Goal: Information Seeking & Learning: Learn about a topic

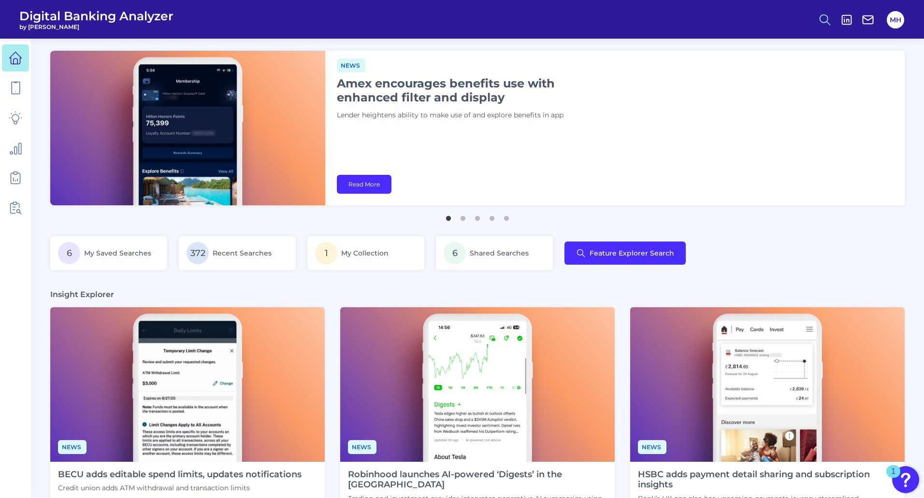
click at [825, 21] on icon at bounding box center [825, 20] width 14 height 14
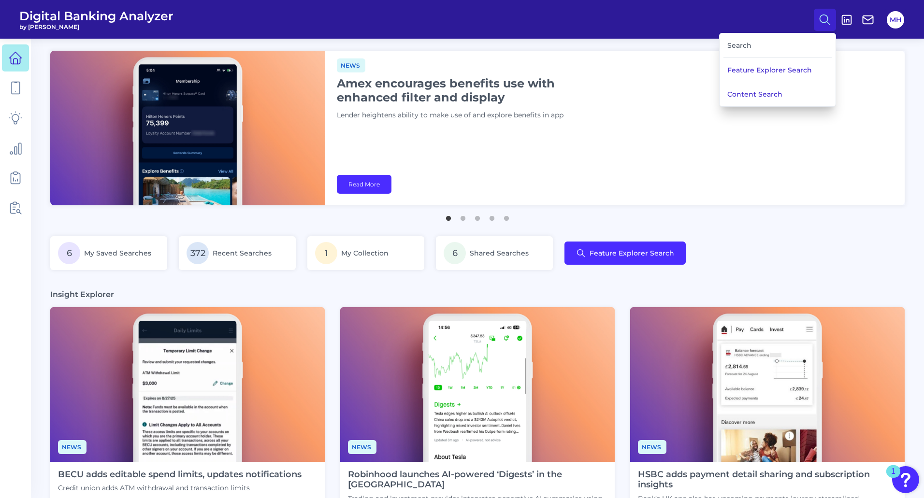
click at [756, 48] on div "Search" at bounding box center [777, 45] width 108 height 25
click at [742, 90] on button "Content Search" at bounding box center [778, 94] width 116 height 24
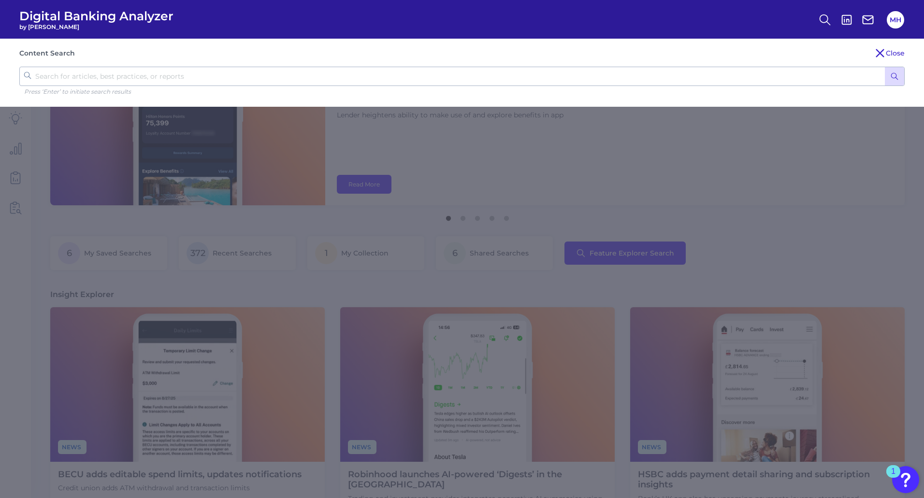
click at [103, 80] on input "text" at bounding box center [461, 76] width 885 height 19
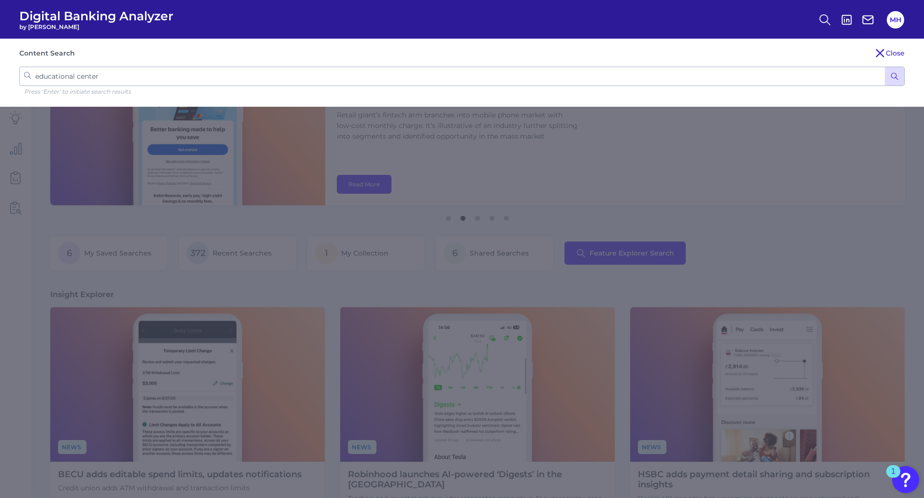
type input "educational center"
click at [885, 67] on button "submit" at bounding box center [894, 76] width 19 height 18
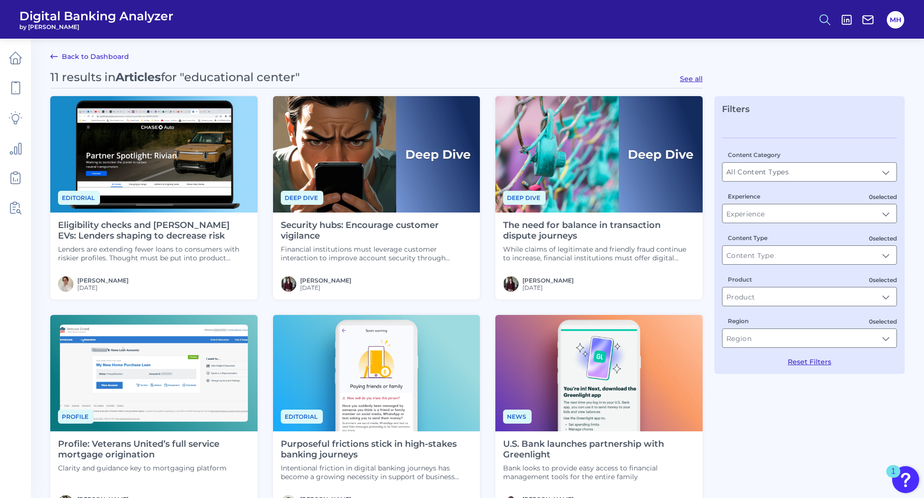
click at [823, 17] on icon at bounding box center [825, 20] width 14 height 14
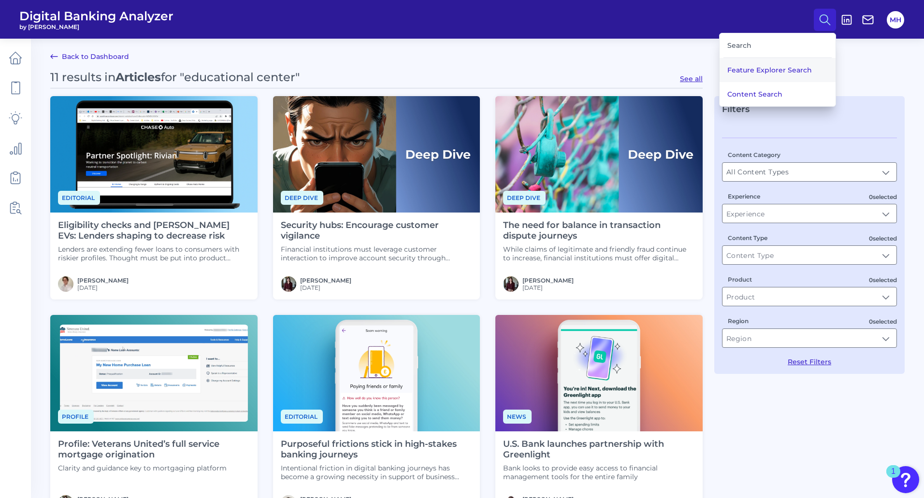
click at [739, 70] on button "Feature Explorer Search" at bounding box center [778, 70] width 116 height 24
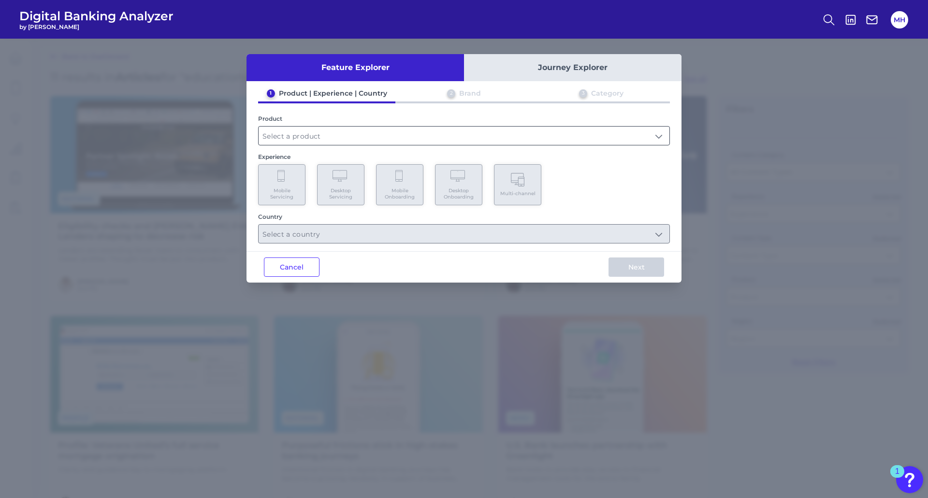
click at [308, 132] on input "text" at bounding box center [464, 136] width 411 height 18
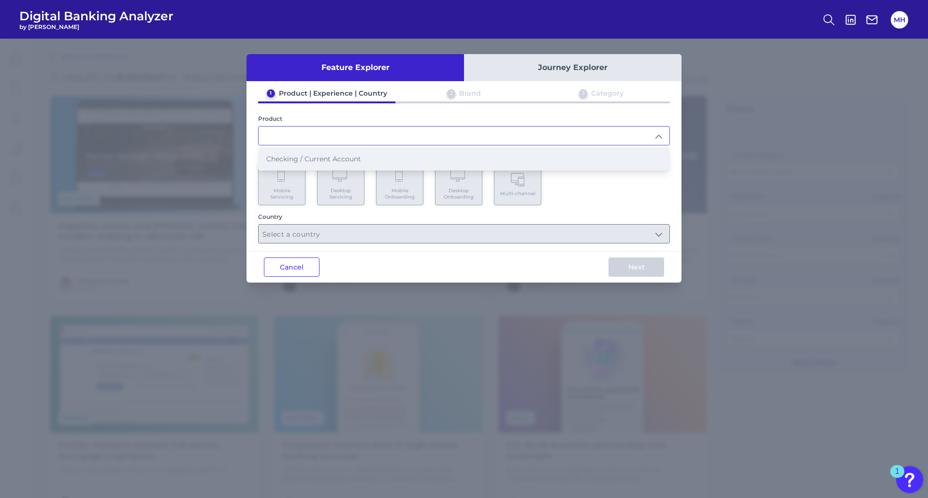
click at [291, 154] on li "Checking / Current Account" at bounding box center [464, 159] width 411 height 22
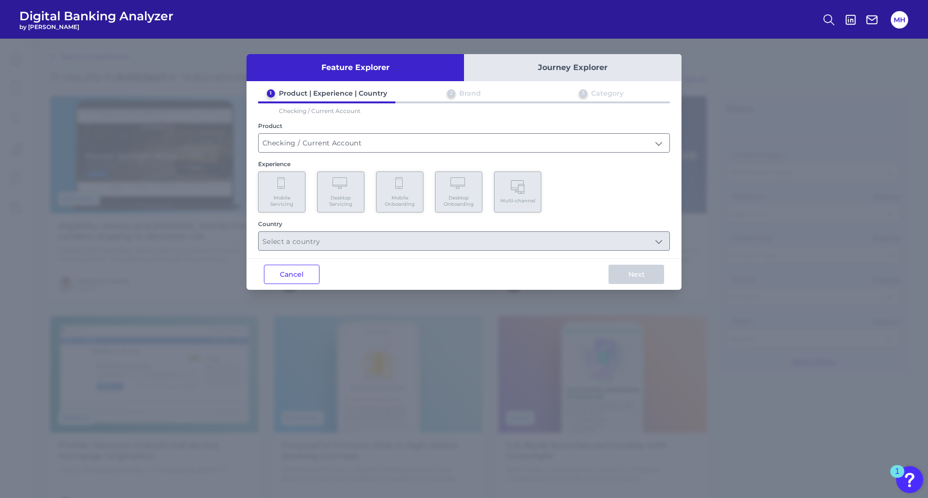
type input "Checking / Current Account"
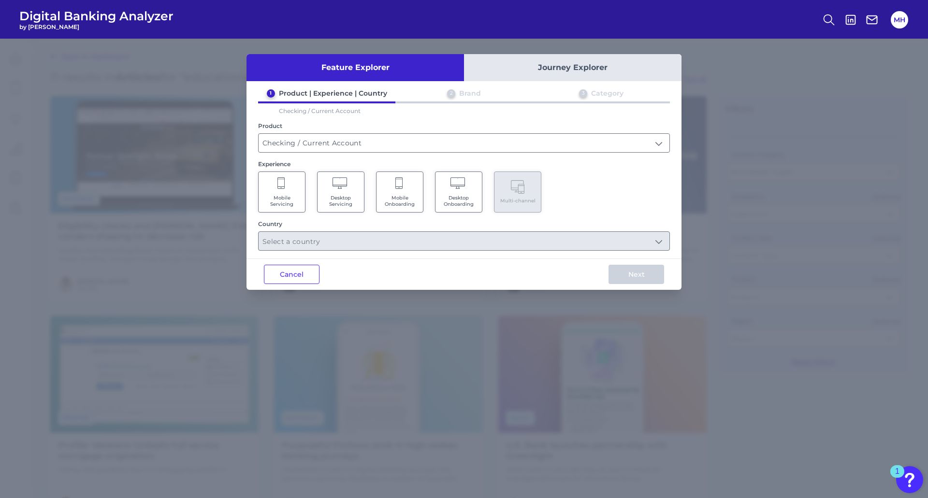
click at [292, 197] on span "Mobile Servicing" at bounding box center [281, 201] width 37 height 13
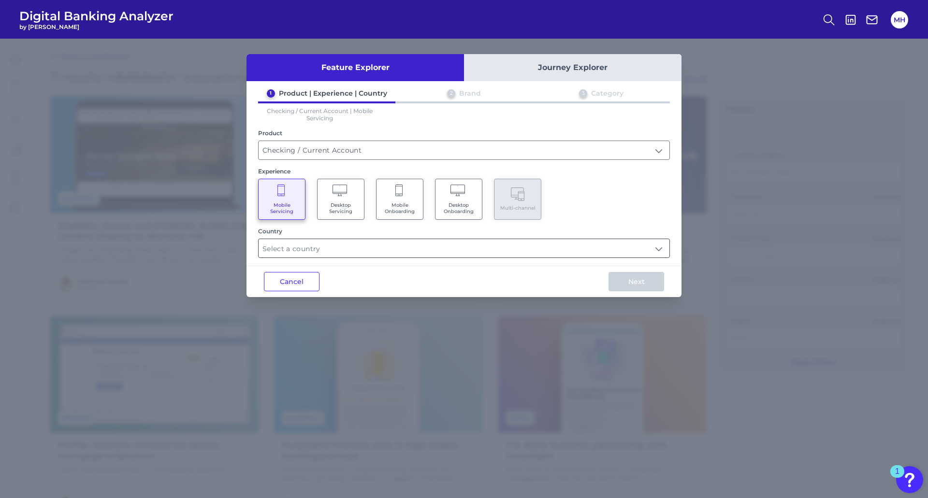
click at [279, 244] on input "text" at bounding box center [464, 248] width 411 height 18
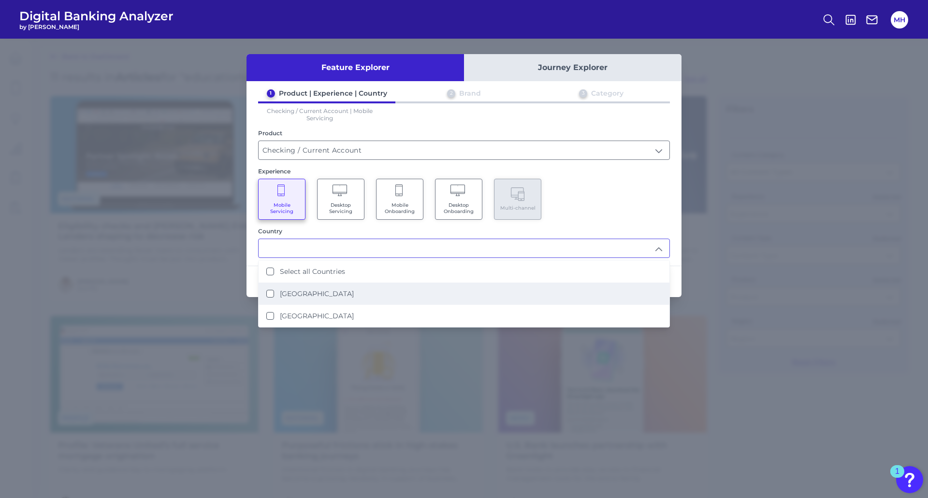
click at [269, 290] on States "[GEOGRAPHIC_DATA]" at bounding box center [270, 294] width 8 height 8
type input "[GEOGRAPHIC_DATA]"
click at [589, 199] on div "Mobile Servicing Desktop Servicing Mobile Onboarding Desktop Onboarding Multi-c…" at bounding box center [464, 199] width 412 height 41
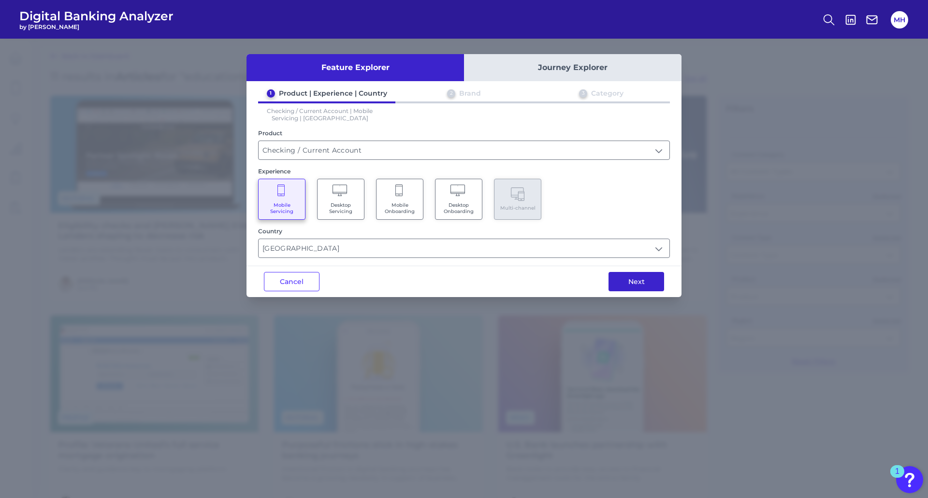
click at [643, 281] on button "Next" at bounding box center [636, 281] width 56 height 19
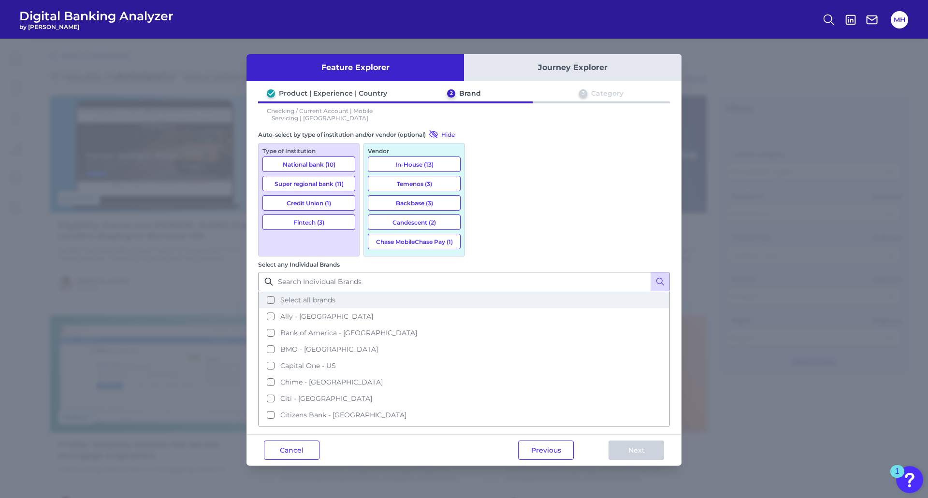
click at [483, 292] on button "Select all brands" at bounding box center [464, 300] width 410 height 16
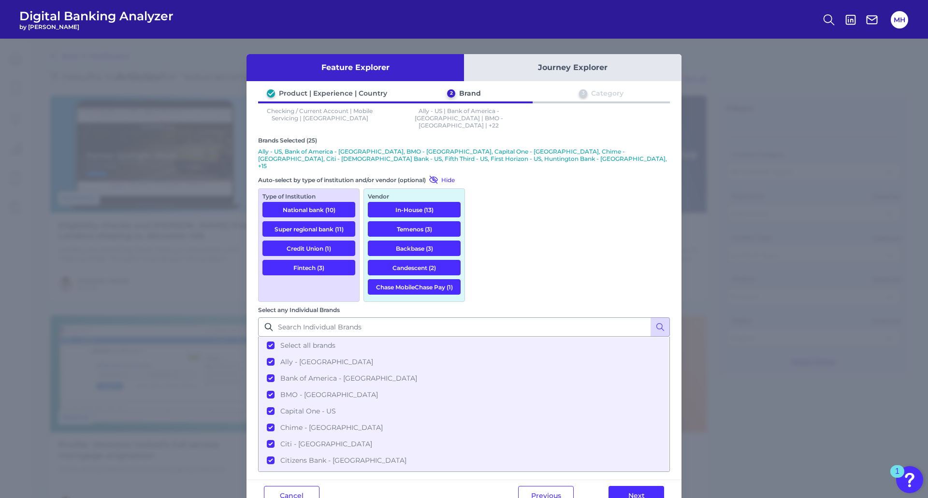
click at [624, 486] on button "Next" at bounding box center [636, 495] width 56 height 19
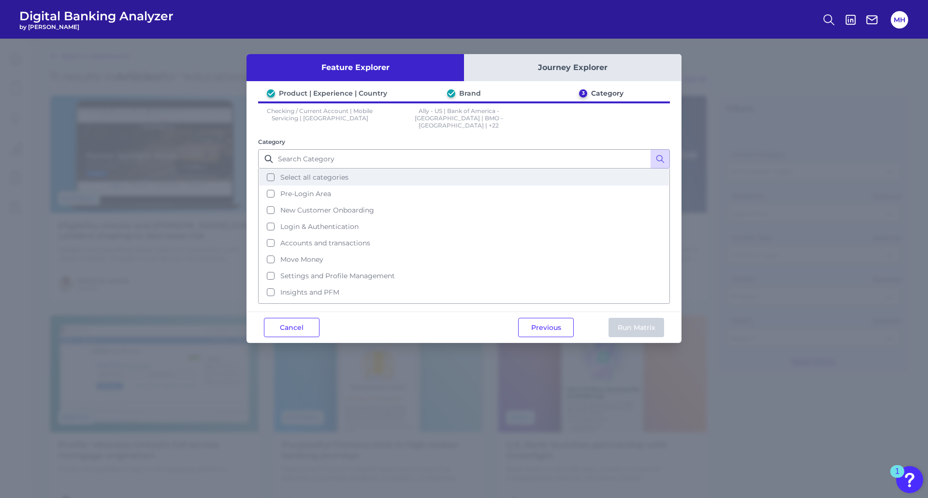
click at [273, 171] on button "Select all categories" at bounding box center [464, 177] width 410 height 16
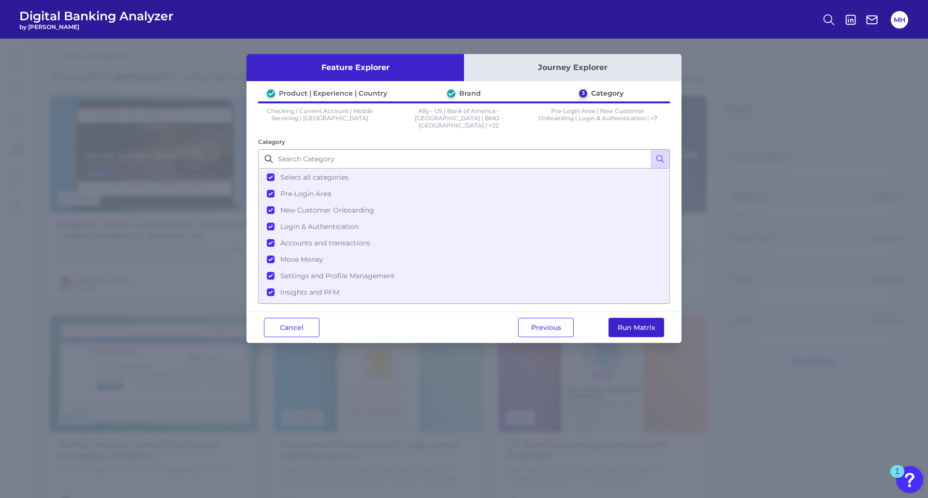
click at [628, 322] on button "Run Matrix" at bounding box center [636, 327] width 56 height 19
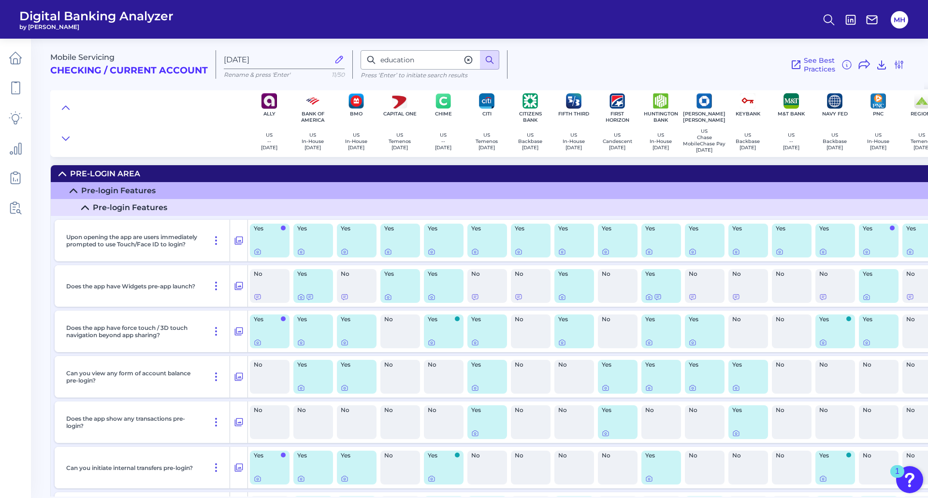
click at [496, 62] on button at bounding box center [489, 59] width 19 height 19
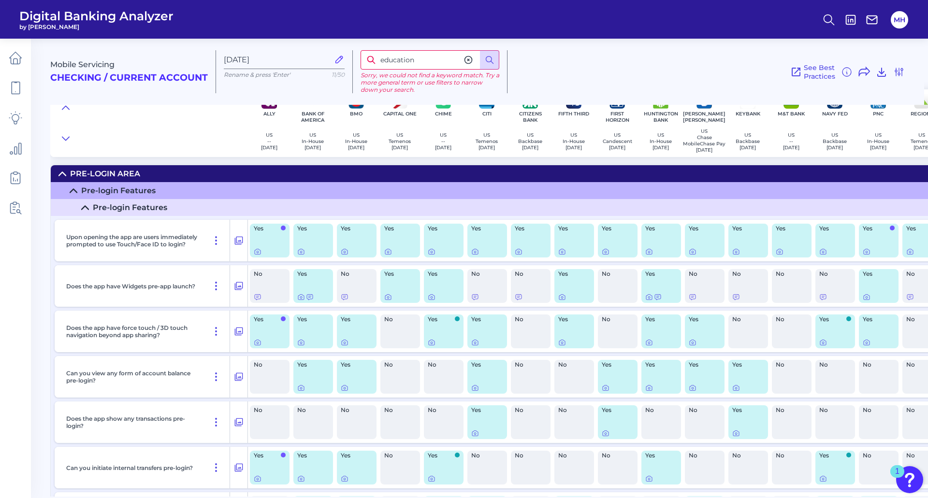
drag, startPoint x: 410, startPoint y: 62, endPoint x: 366, endPoint y: 64, distance: 43.6
click at [366, 64] on div "education" at bounding box center [430, 59] width 139 height 19
type input "p2p"
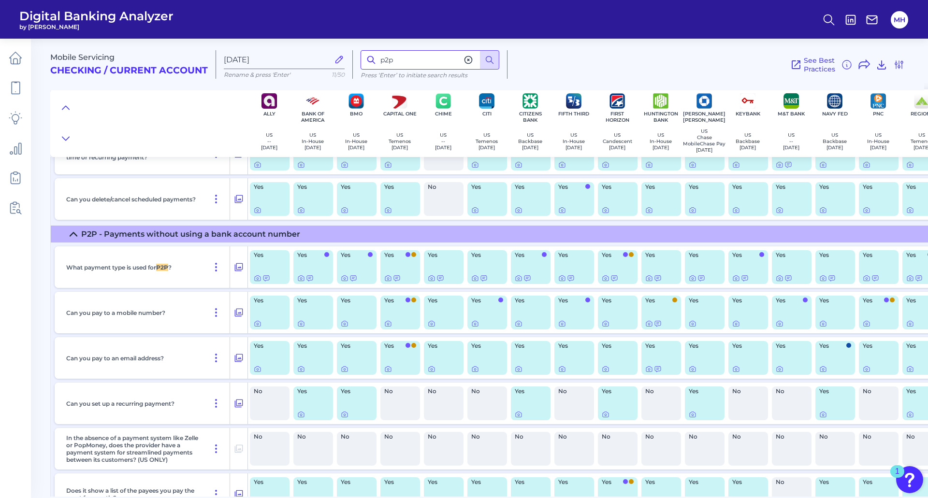
scroll to position [5553, 0]
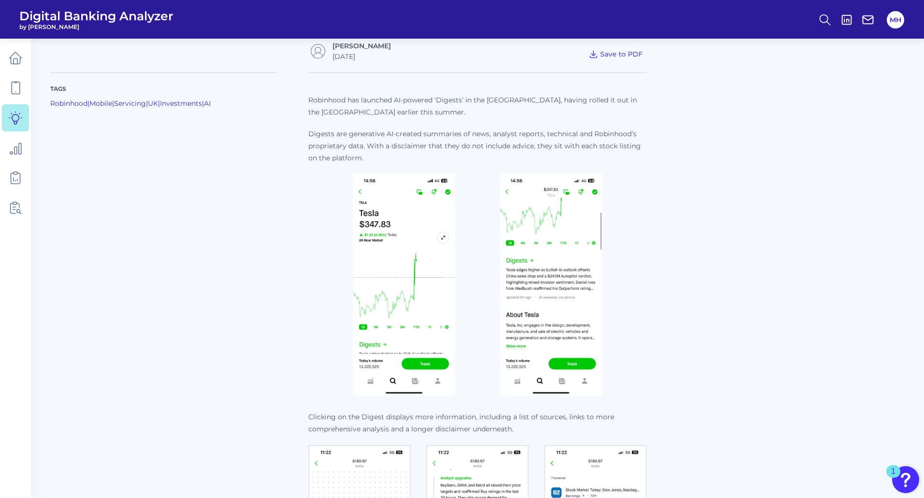
scroll to position [322, 0]
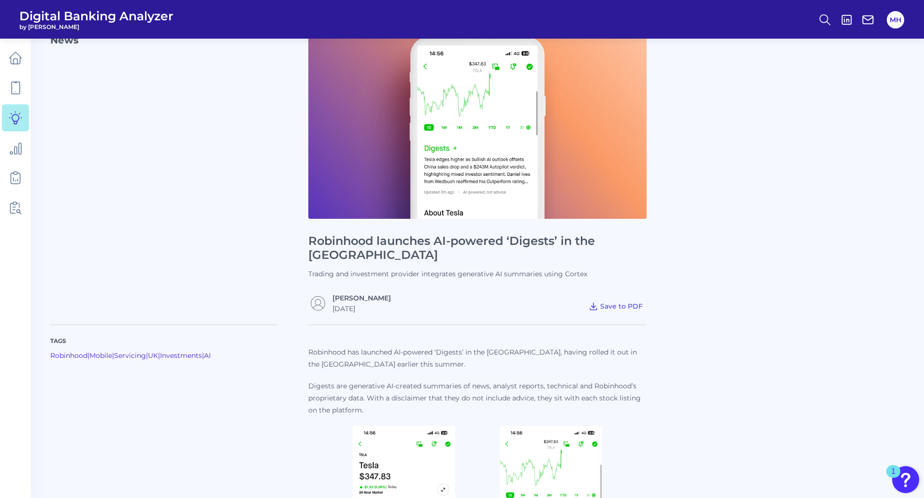
scroll to position [0, 0]
